Goal: Information Seeking & Learning: Check status

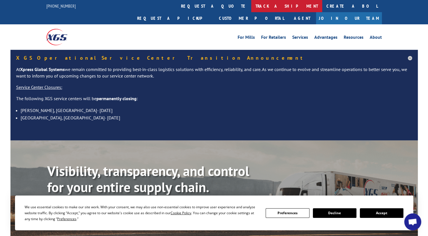
click at [251, 6] on link "track a shipment" at bounding box center [286, 6] width 71 height 12
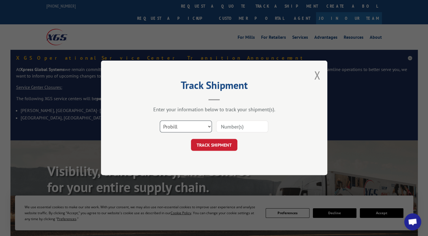
click at [188, 129] on select "Select category... Probill BOL PO" at bounding box center [186, 127] width 52 height 12
select select "bol"
click at [160, 121] on select "Select category... Probill BOL PO" at bounding box center [186, 127] width 52 height 12
click at [240, 124] on input at bounding box center [242, 127] width 52 height 12
paste input "66531-56362"
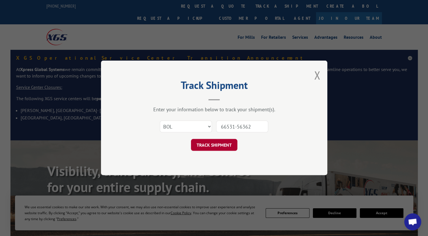
type input "66531-56362"
click at [224, 148] on button "TRACK SHIPMENT" at bounding box center [214, 145] width 46 height 12
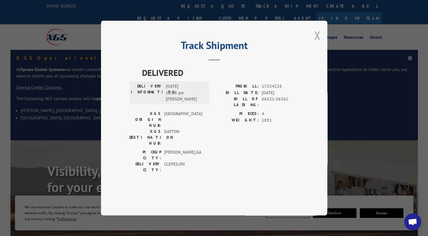
click at [316, 43] on button "Close modal" at bounding box center [317, 35] width 6 height 15
